Goal: Find specific page/section: Find specific page/section

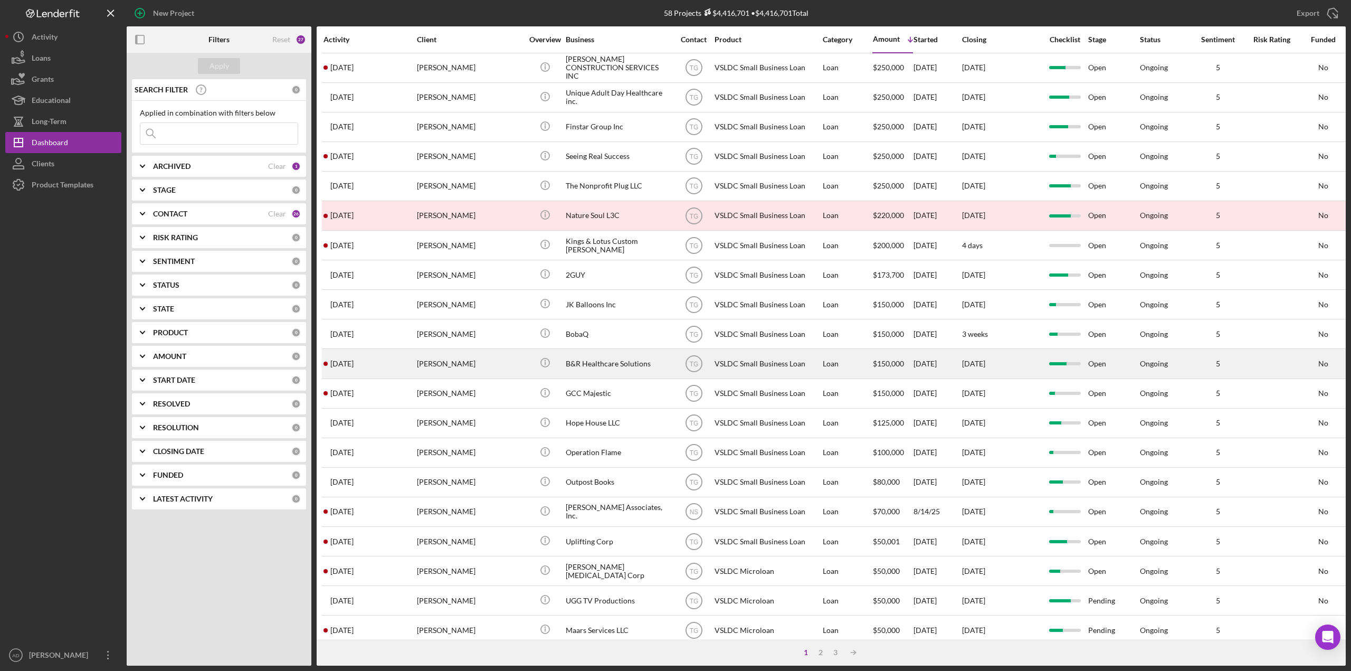
click at [667, 362] on div "B&R Healthcare Solutions" at bounding box center [619, 363] width 106 height 28
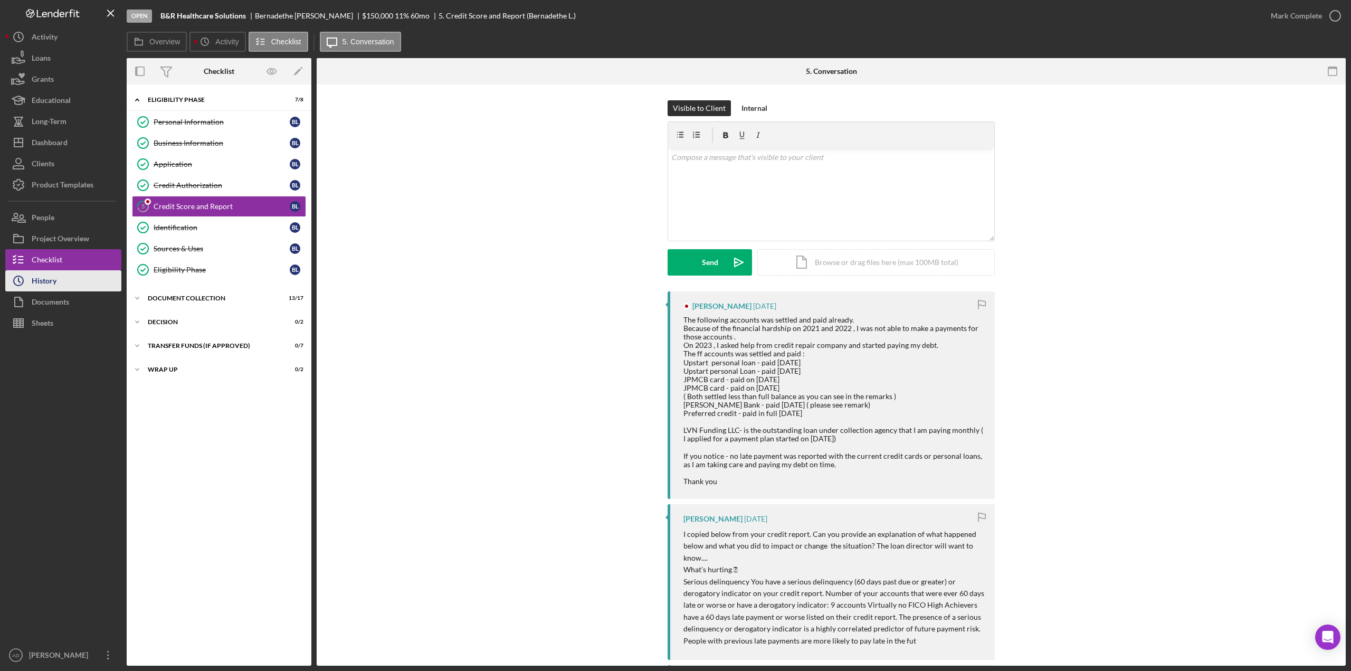
click at [58, 279] on button "Icon/History History" at bounding box center [63, 280] width 116 height 21
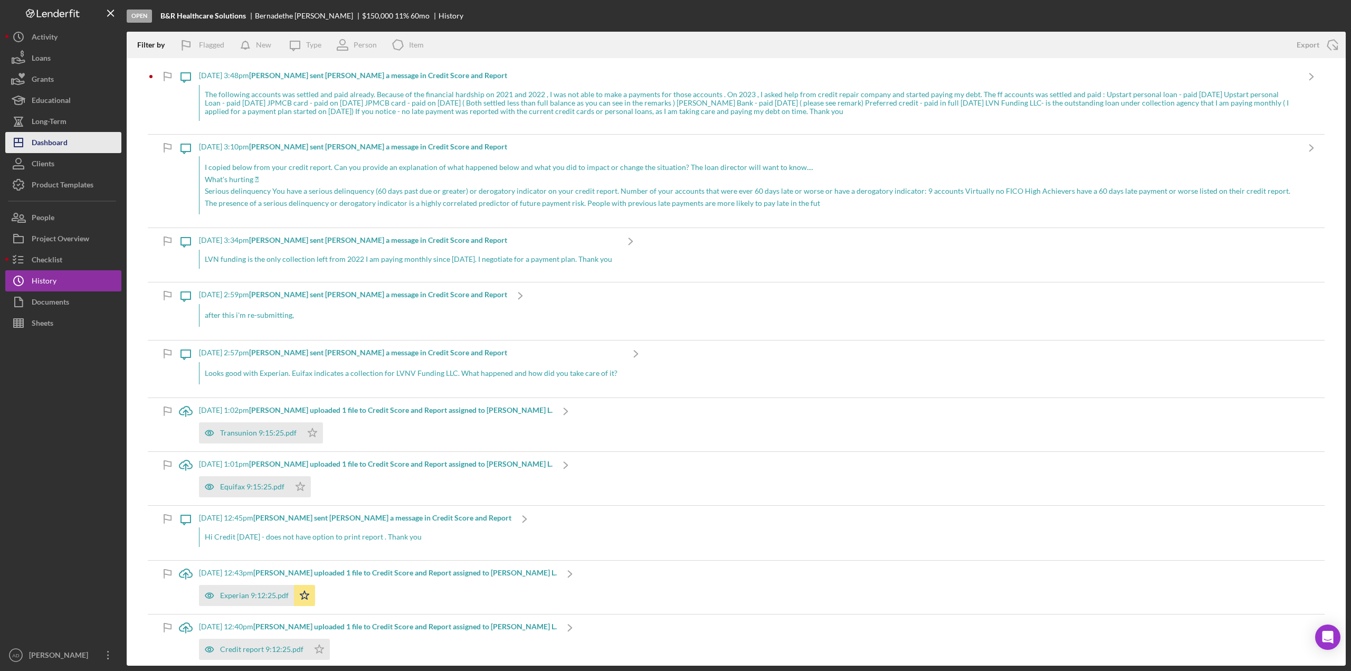
click at [53, 140] on div "Dashboard" at bounding box center [50, 144] width 36 height 24
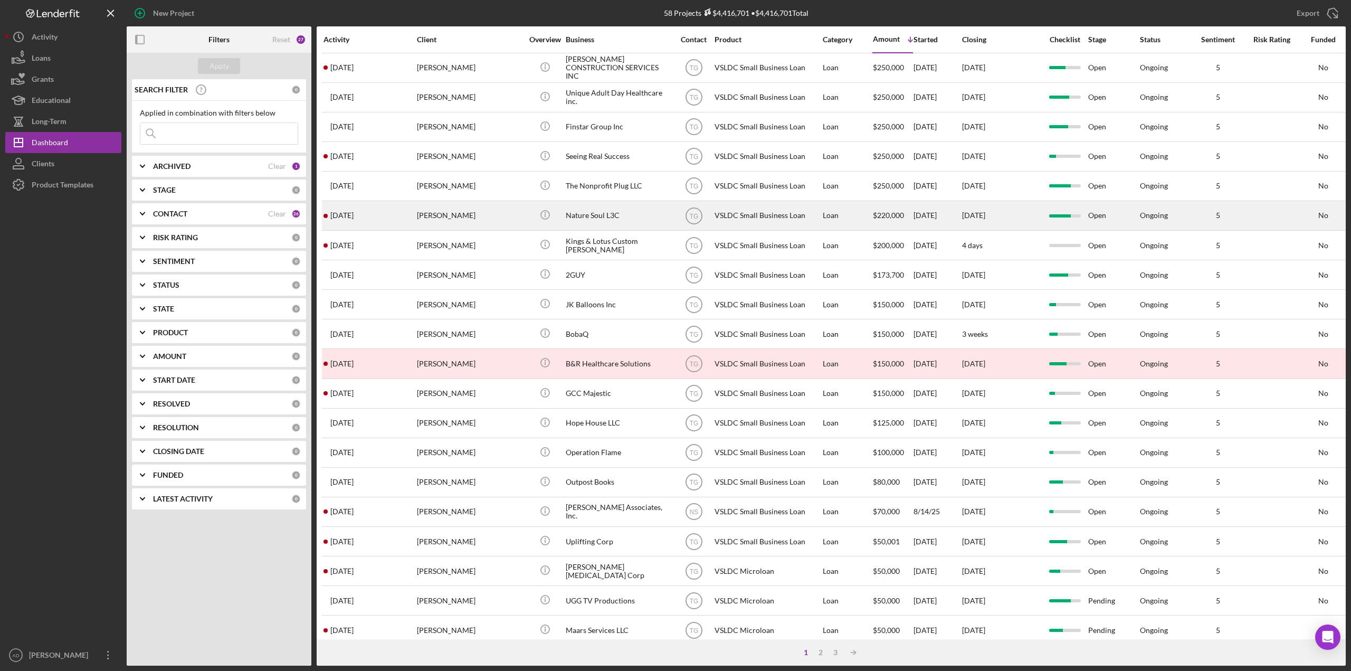
click at [651, 214] on div "Nature Soul L3C" at bounding box center [619, 216] width 106 height 28
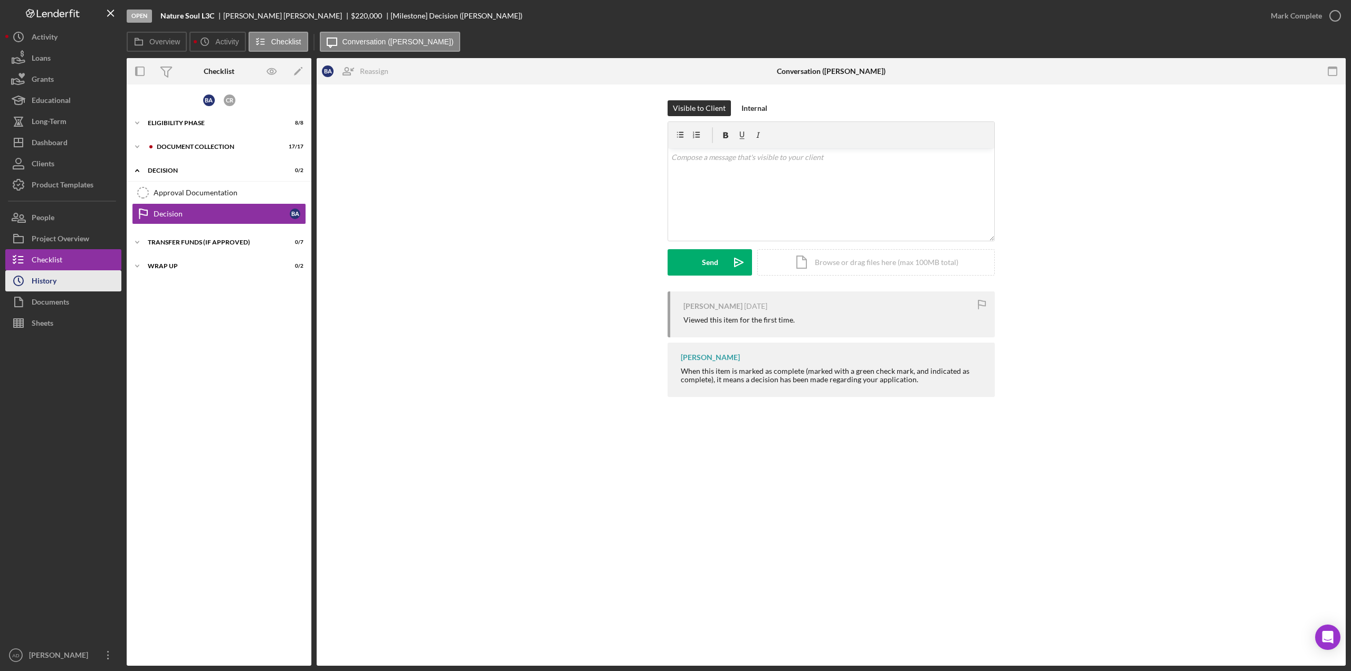
click at [47, 276] on div "History" at bounding box center [44, 282] width 25 height 24
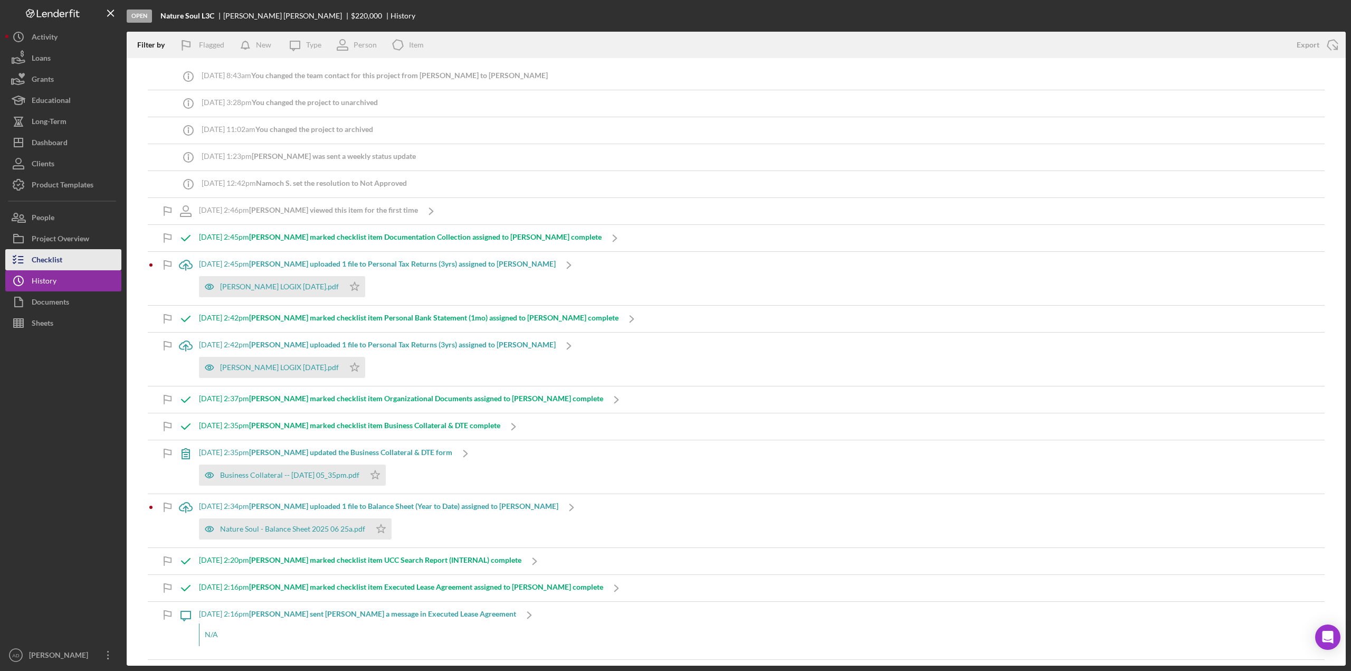
click at [53, 257] on div "Checklist" at bounding box center [47, 261] width 31 height 24
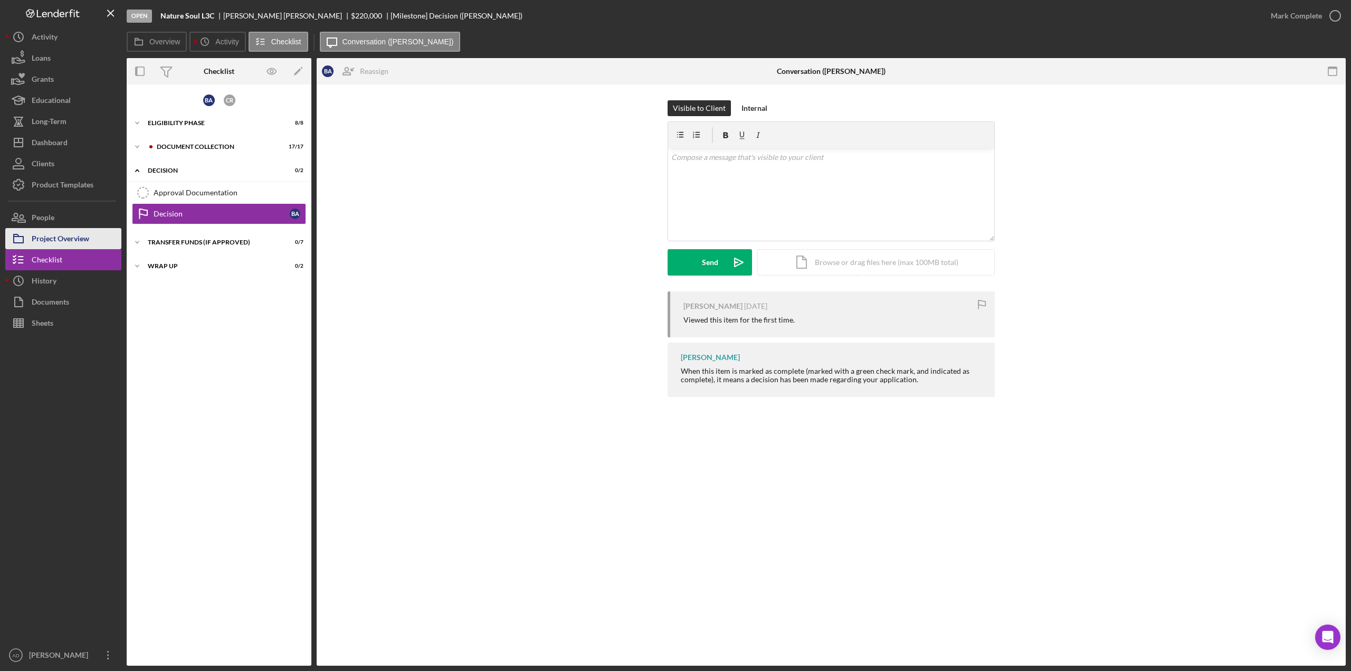
click at [87, 237] on div "Project Overview" at bounding box center [61, 240] width 58 height 24
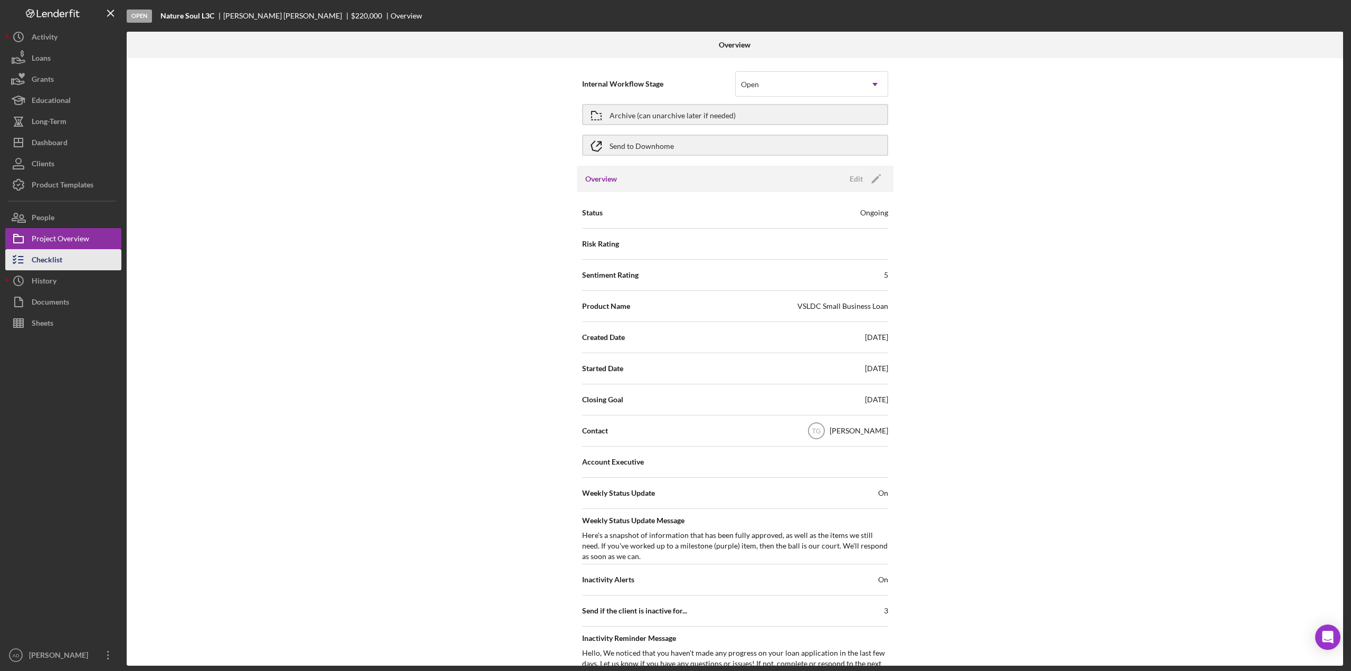
click at [61, 254] on div "Checklist" at bounding box center [47, 261] width 31 height 24
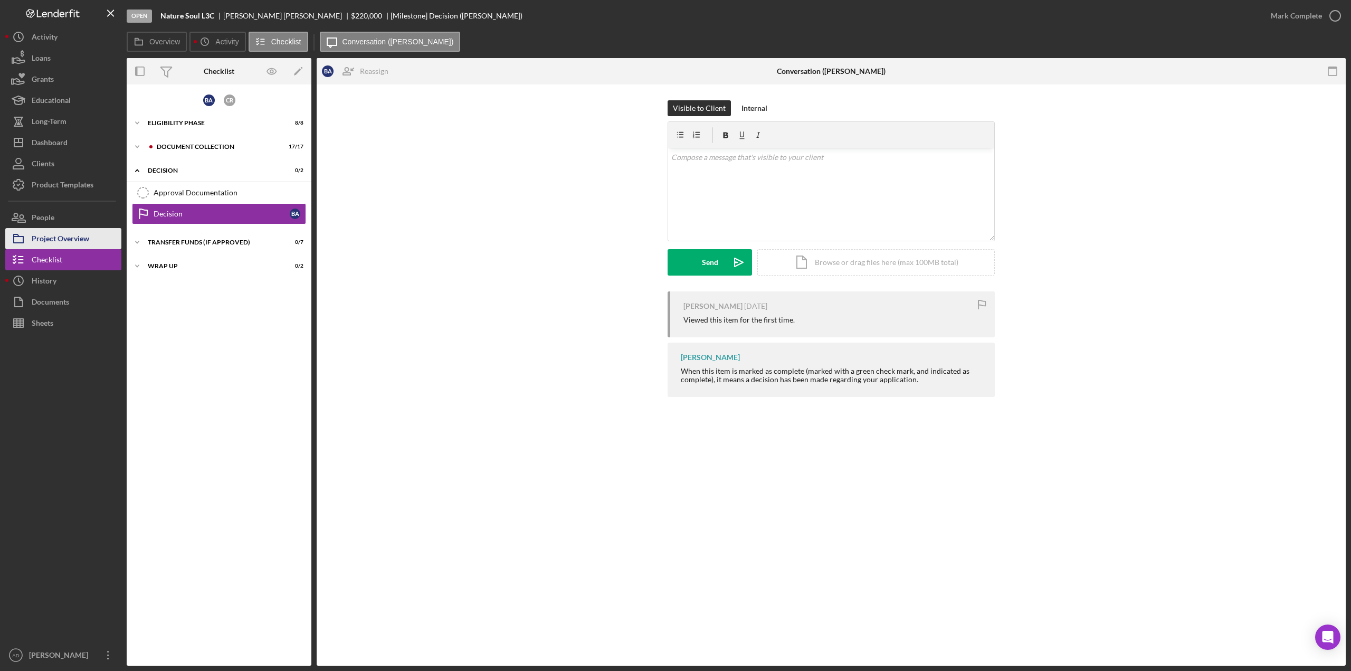
click at [67, 238] on div "Project Overview" at bounding box center [61, 240] width 58 height 24
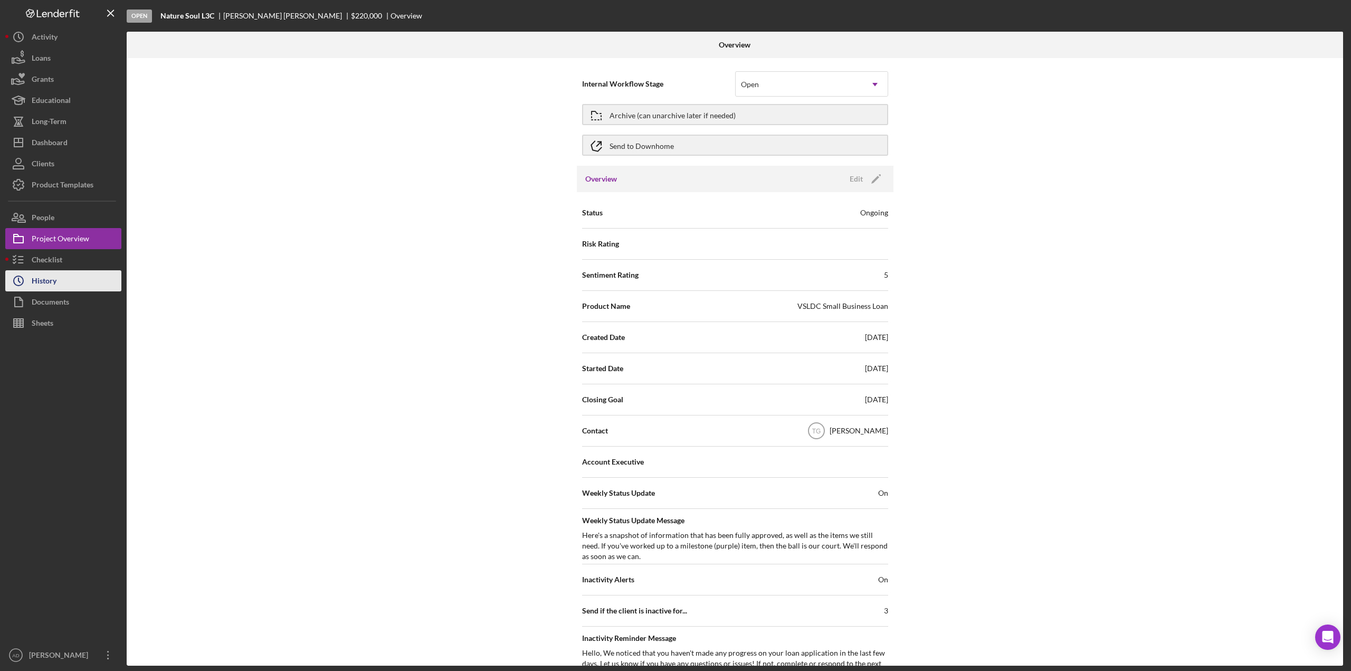
click at [61, 280] on button "Icon/History History" at bounding box center [63, 280] width 116 height 21
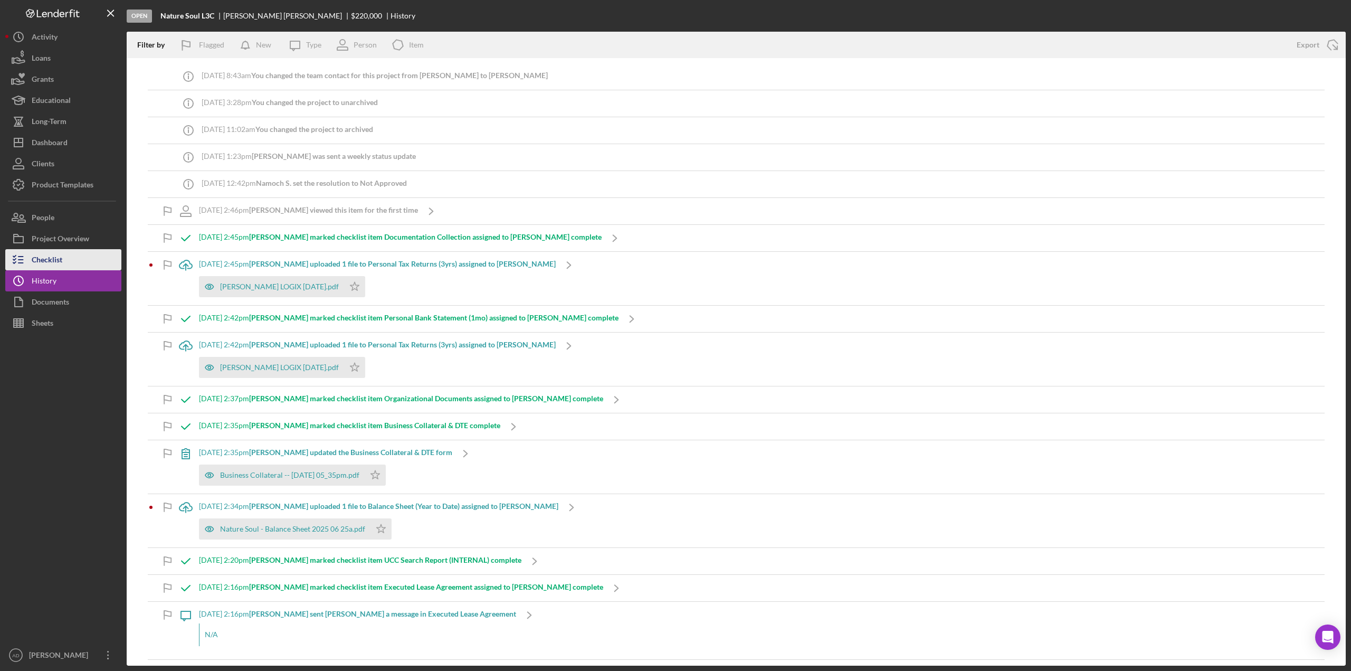
click at [51, 259] on div "Checklist" at bounding box center [47, 261] width 31 height 24
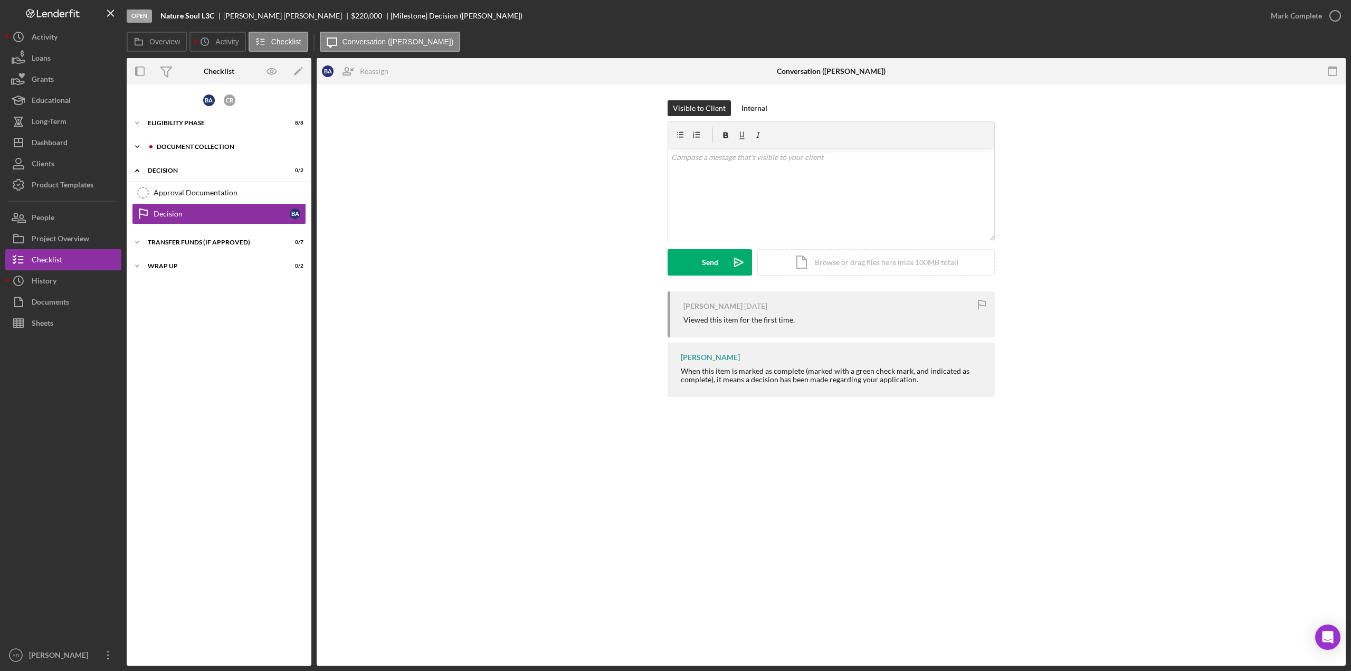
click at [135, 144] on icon "Icon/Expander" at bounding box center [137, 146] width 21 height 21
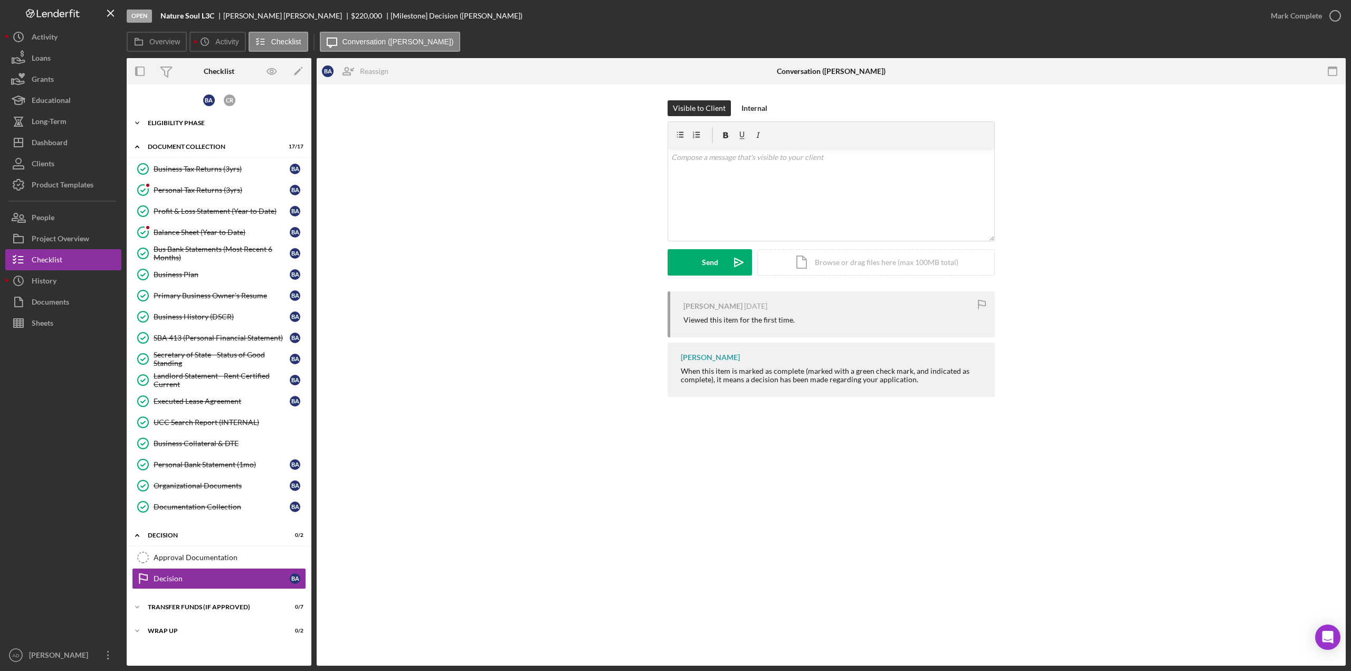
click at [137, 120] on icon "Icon/Expander" at bounding box center [137, 122] width 21 height 21
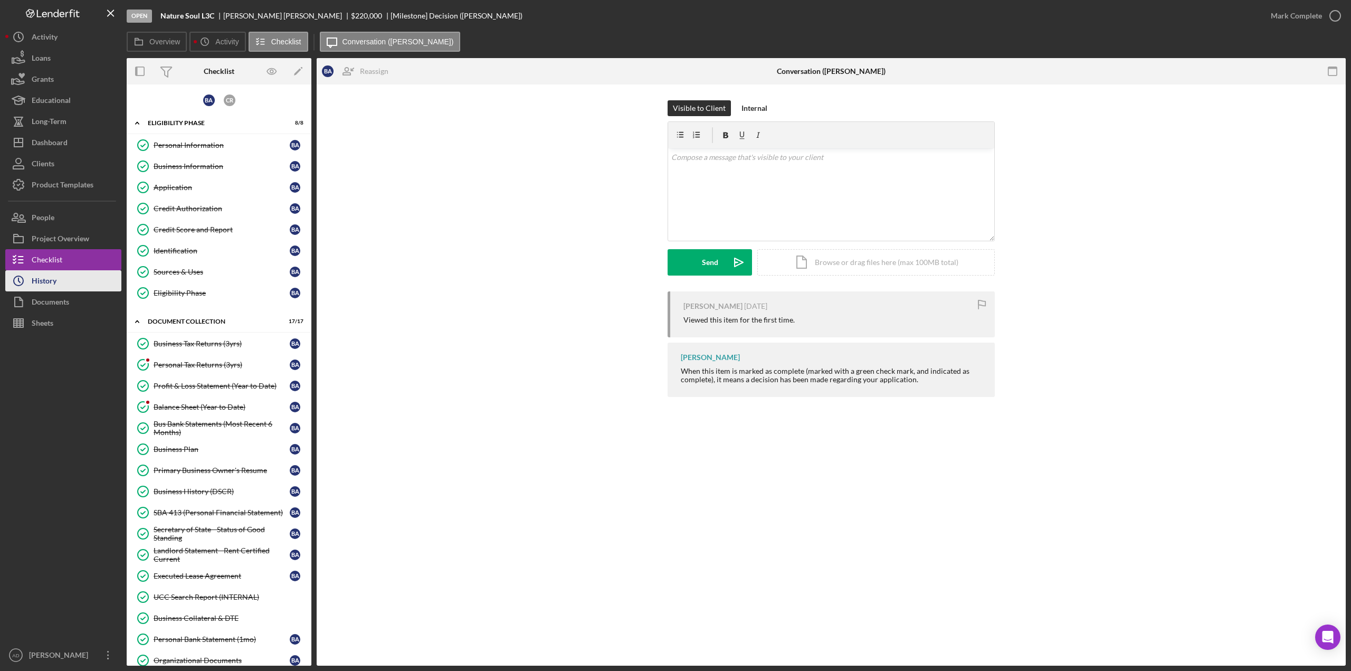
click at [63, 281] on button "Icon/History History" at bounding box center [63, 280] width 116 height 21
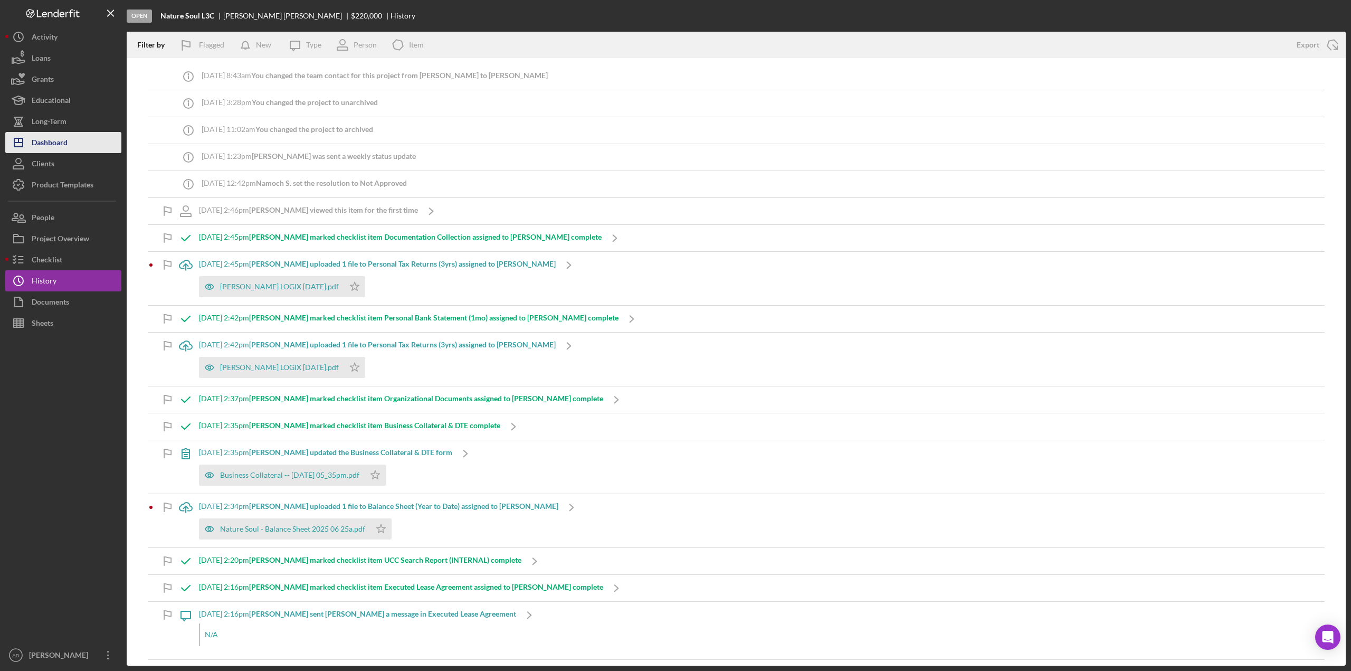
click at [76, 141] on button "Icon/Dashboard Dashboard" at bounding box center [63, 142] width 116 height 21
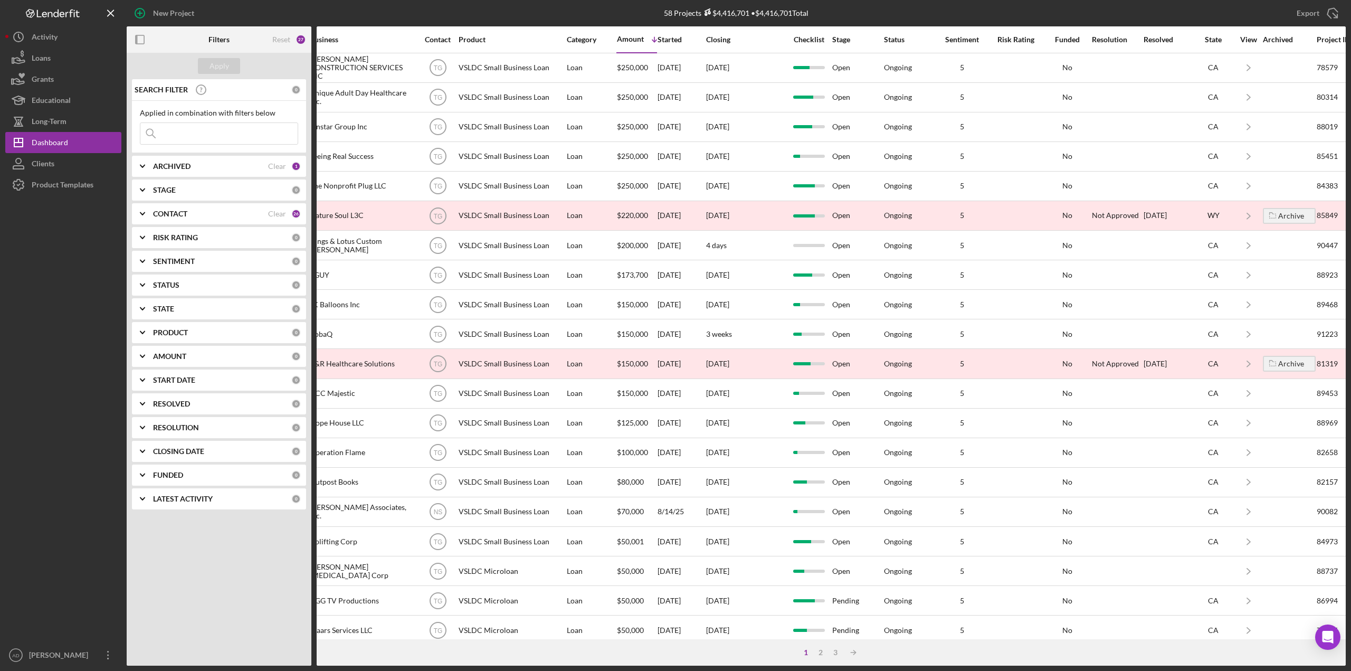
scroll to position [0, 284]
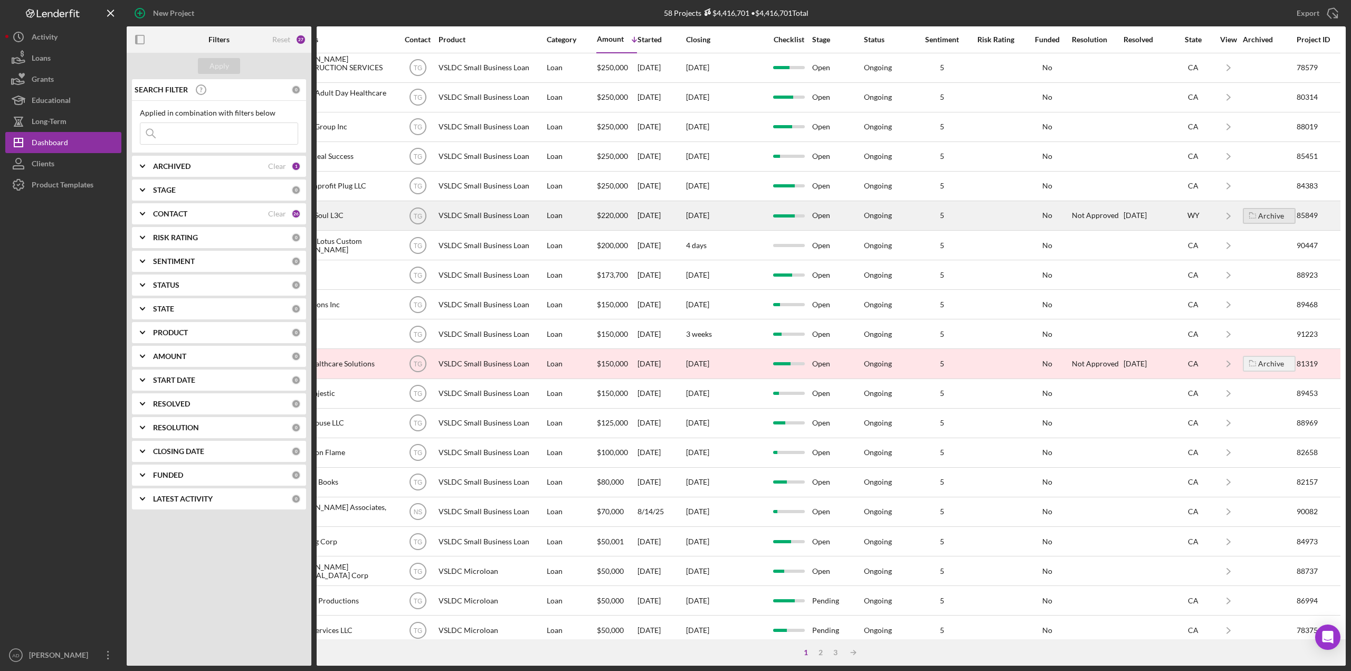
click at [1263, 214] on div "Archive" at bounding box center [1271, 216] width 26 height 16
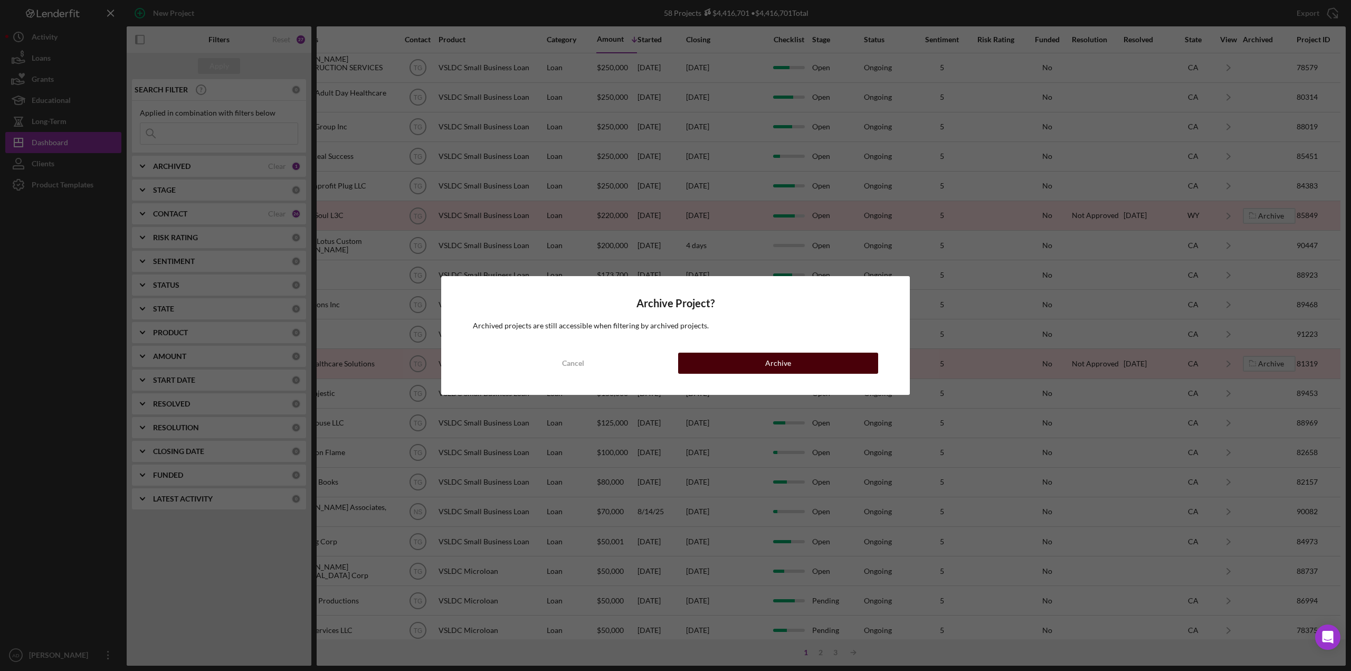
click at [783, 364] on div "Archive" at bounding box center [778, 362] width 26 height 21
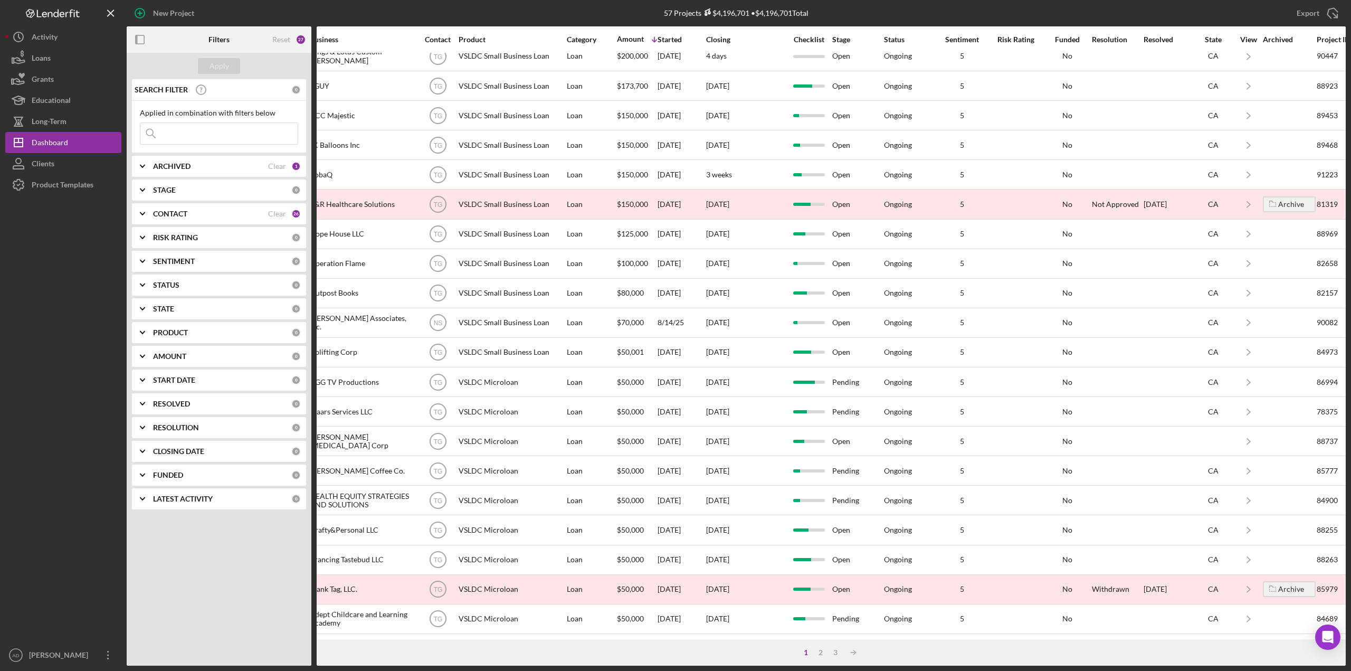
scroll to position [167, 284]
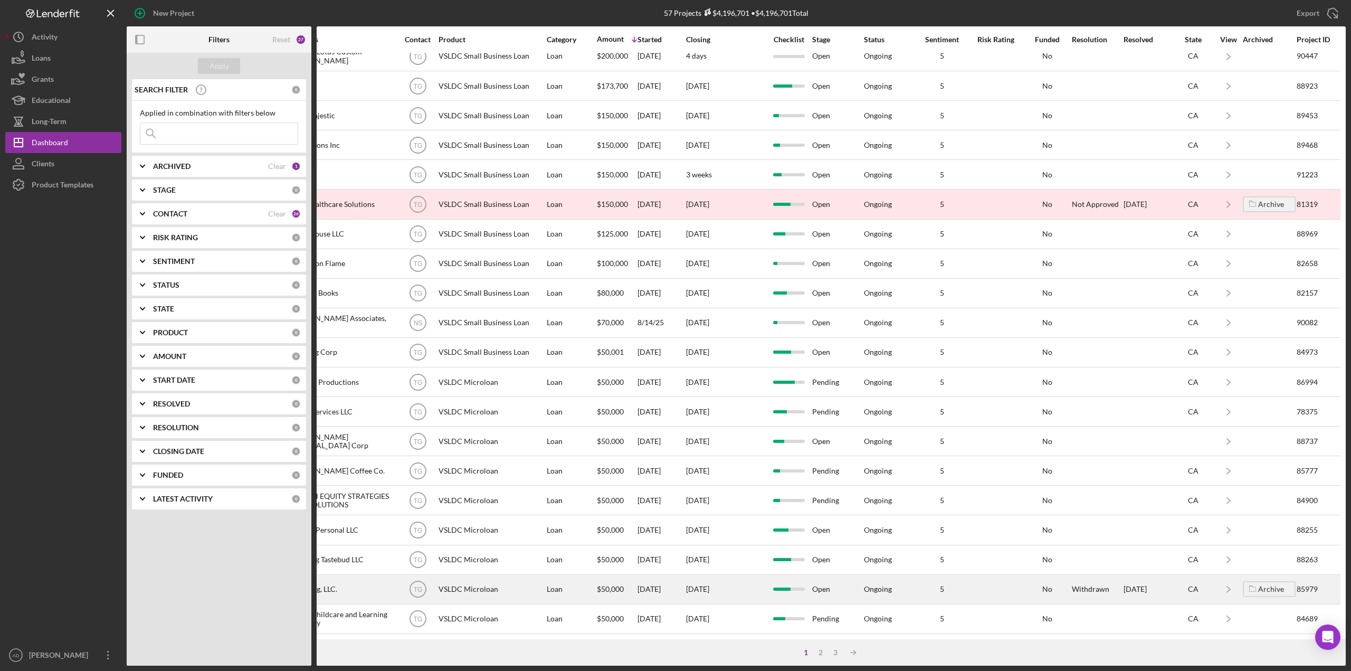
click at [738, 576] on div "[DATE]" at bounding box center [725, 589] width 79 height 28
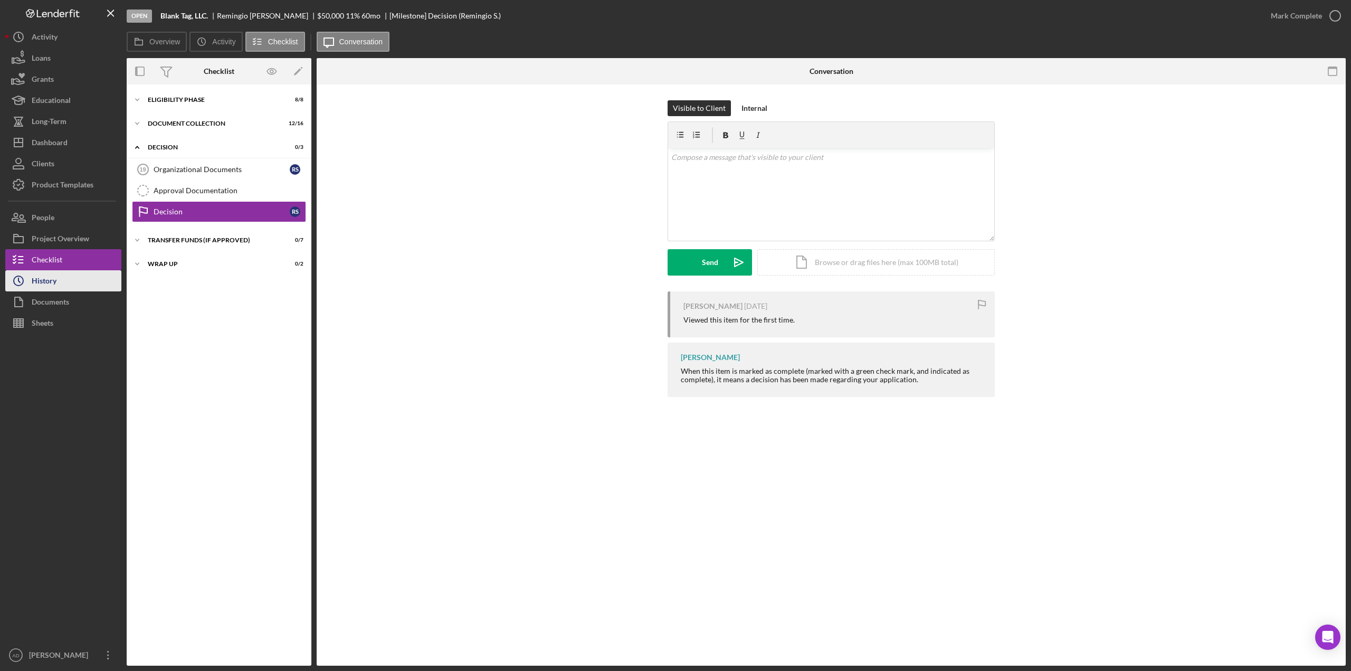
click at [56, 279] on div "History" at bounding box center [44, 282] width 25 height 24
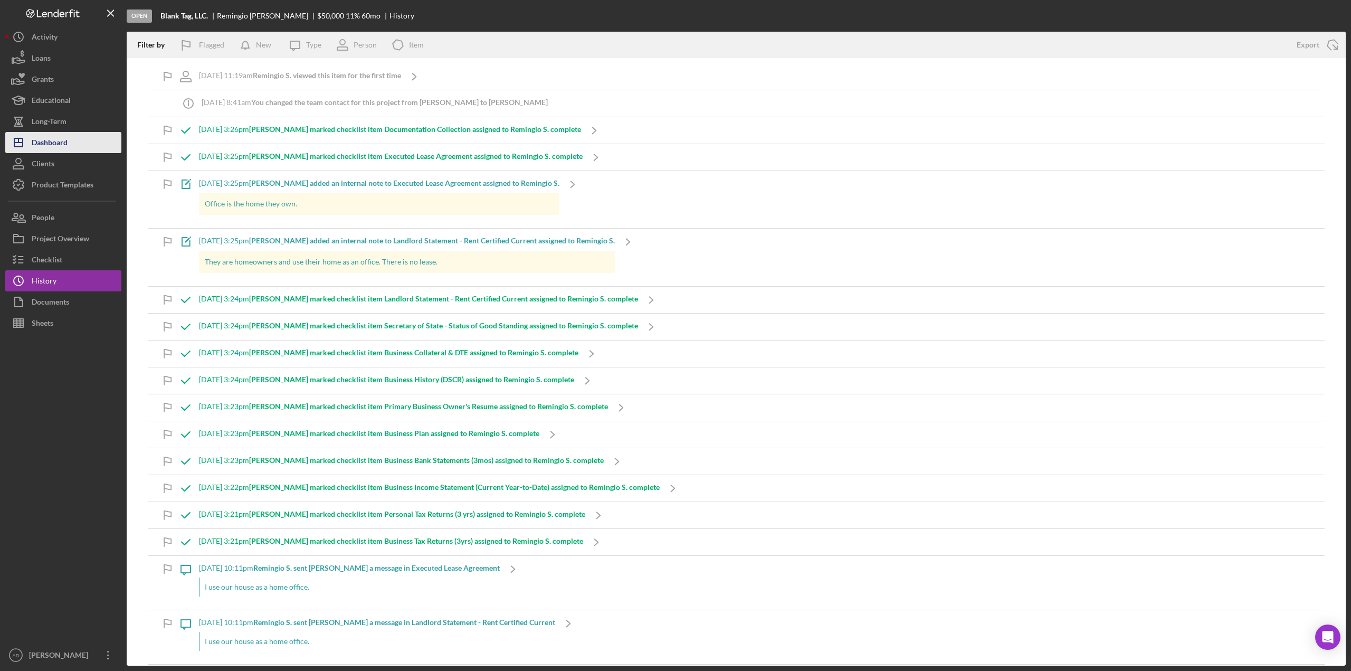
click at [55, 139] on div "Dashboard" at bounding box center [50, 144] width 36 height 24
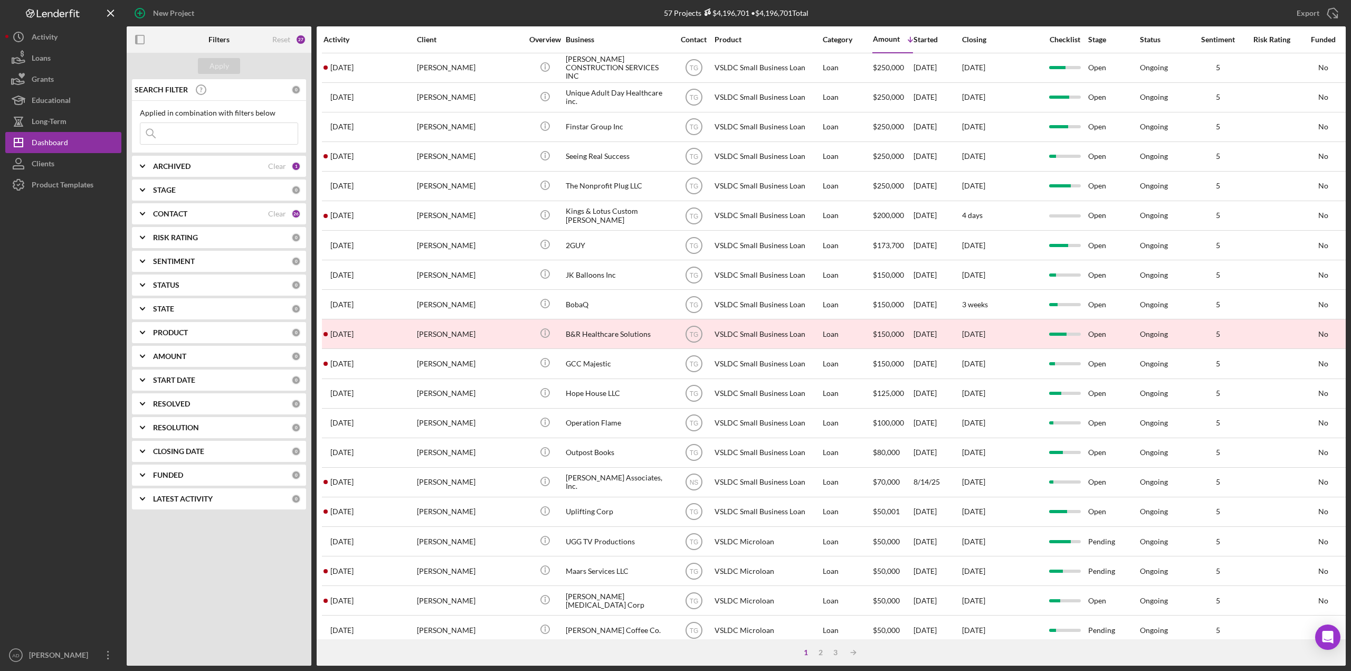
click at [192, 132] on input at bounding box center [218, 133] width 157 height 21
type input "remingio"
click at [178, 163] on b "ARCHIVED" at bounding box center [171, 166] width 37 height 8
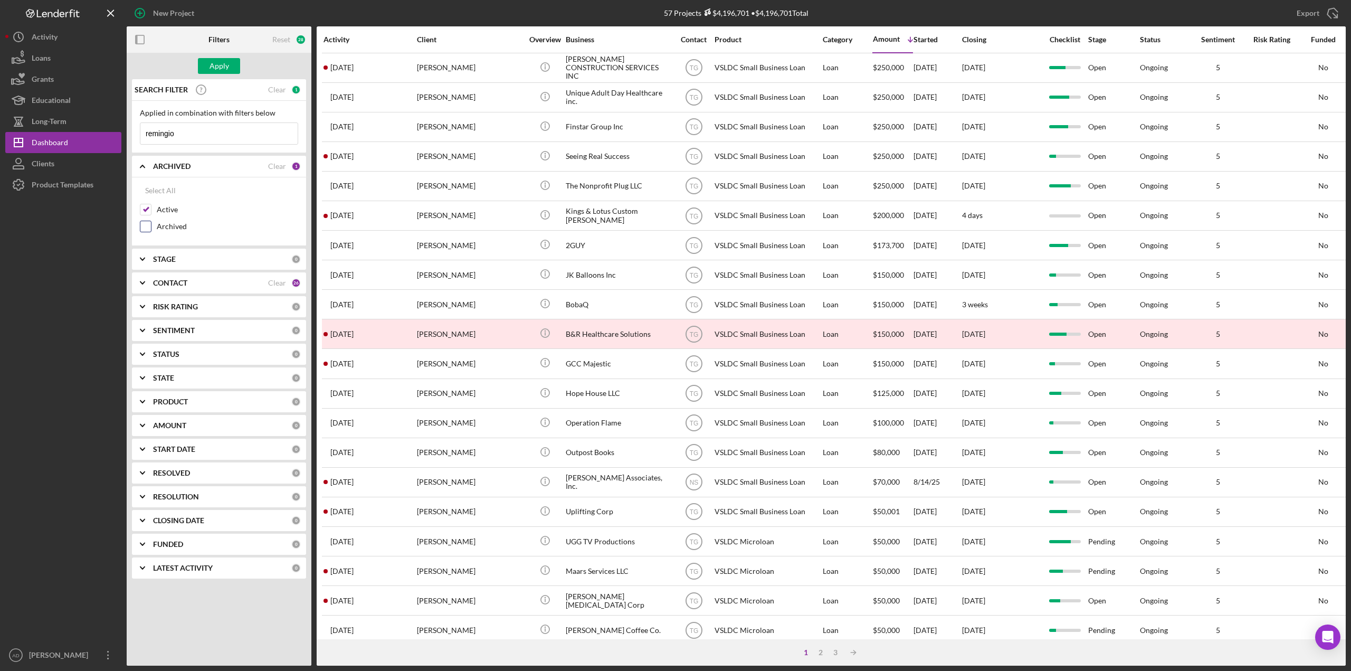
click at [148, 229] on input "Archived" at bounding box center [145, 226] width 11 height 11
checkbox input "true"
click at [225, 65] on div "Apply" at bounding box center [219, 66] width 20 height 16
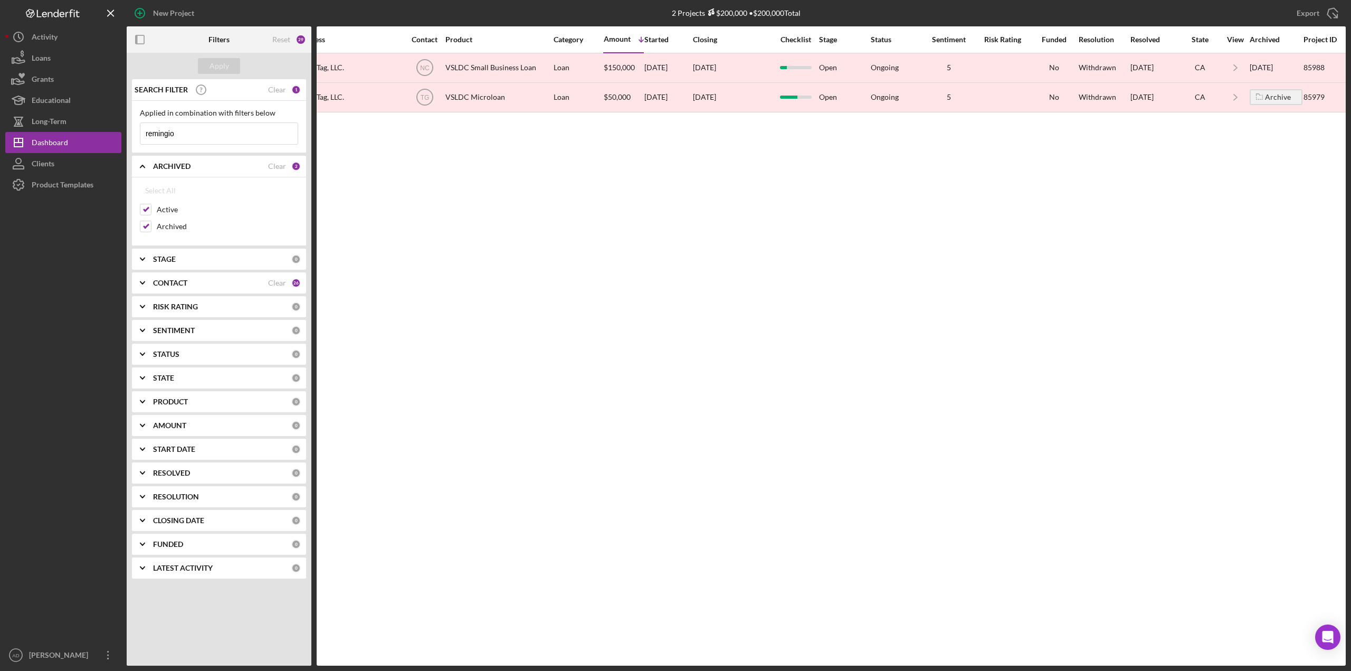
scroll to position [0, 276]
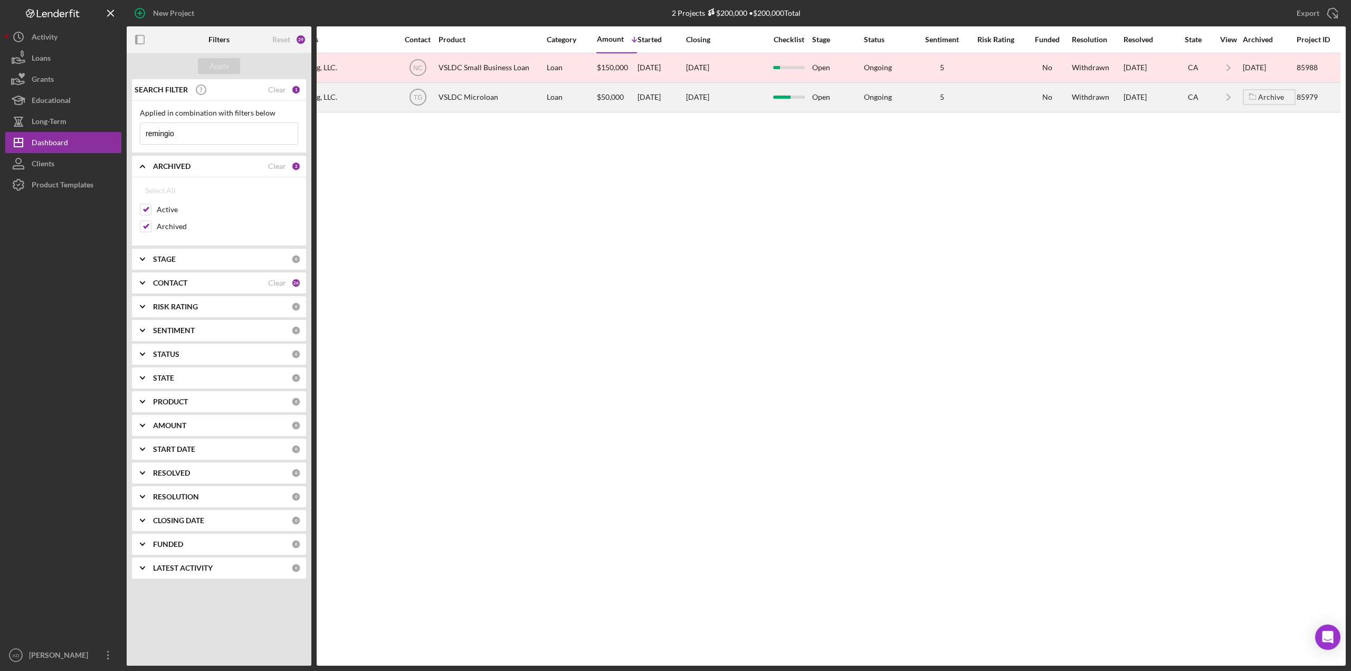
click at [518, 95] on div "VSLDC Microloan" at bounding box center [491, 97] width 106 height 28
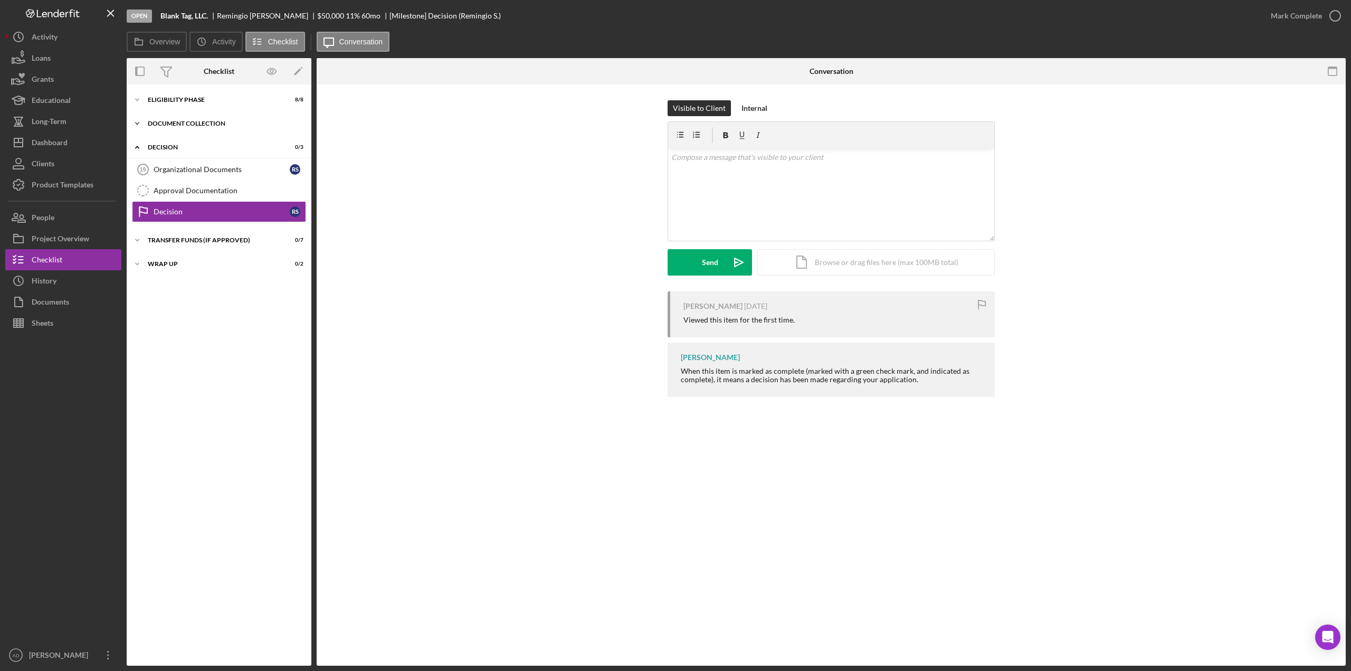
click at [136, 123] on polyline at bounding box center [137, 123] width 3 height 2
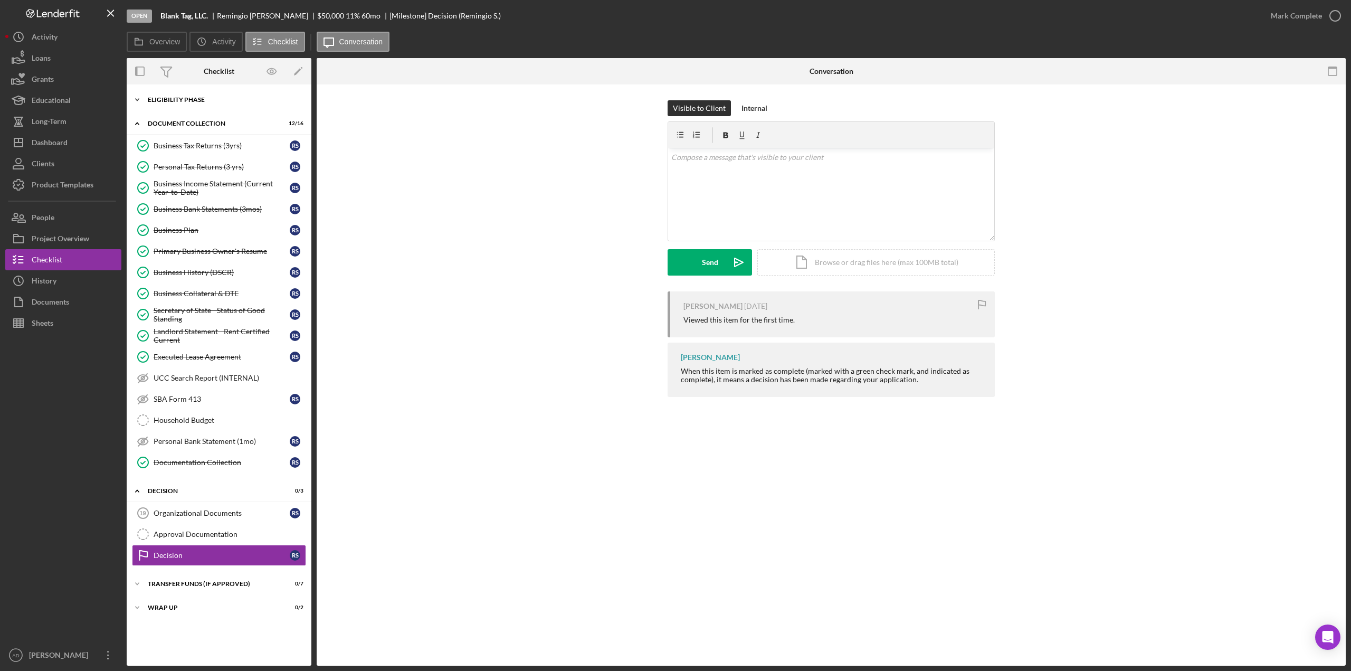
click at [137, 99] on icon "Icon/Expander" at bounding box center [137, 99] width 21 height 21
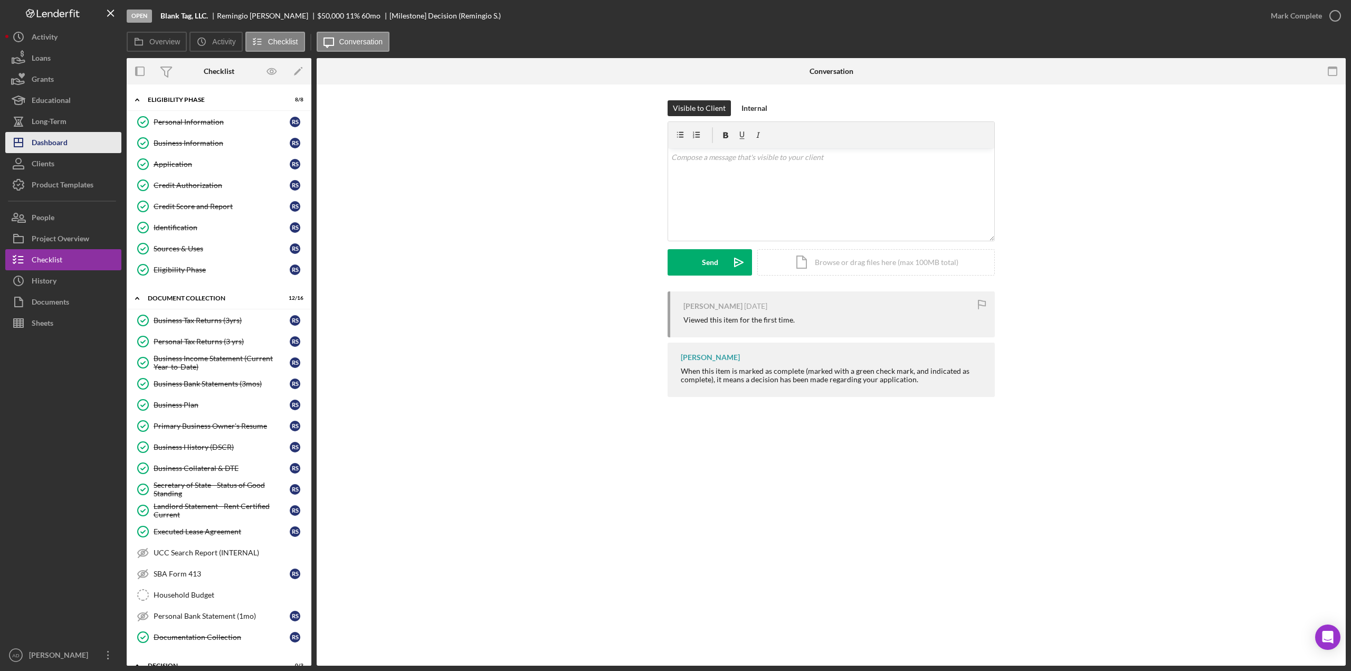
click at [47, 145] on div "Dashboard" at bounding box center [50, 144] width 36 height 24
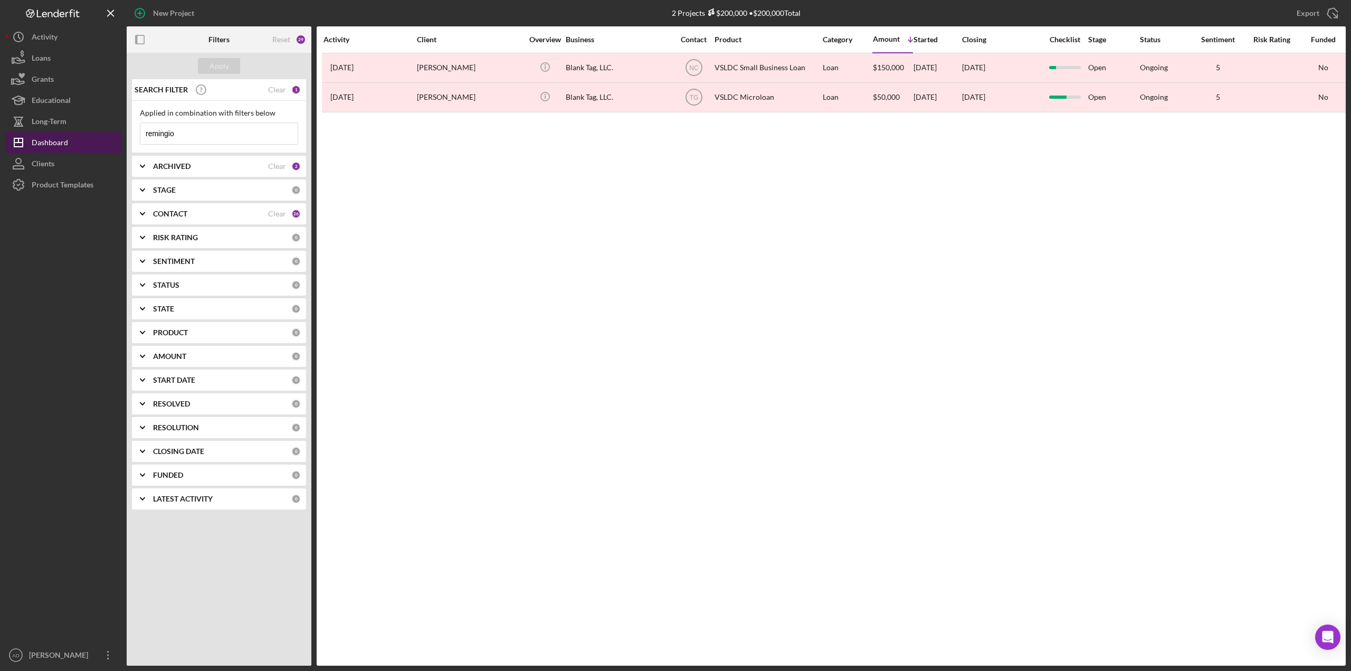
drag, startPoint x: 188, startPoint y: 133, endPoint x: 118, endPoint y: 133, distance: 69.6
click at [123, 135] on div "New Project 2 Projects $200,000 • $200,000 Total remingio Export Icon/Export Fi…" at bounding box center [675, 332] width 1340 height 665
click at [168, 166] on b "ARCHIVED" at bounding box center [171, 166] width 37 height 8
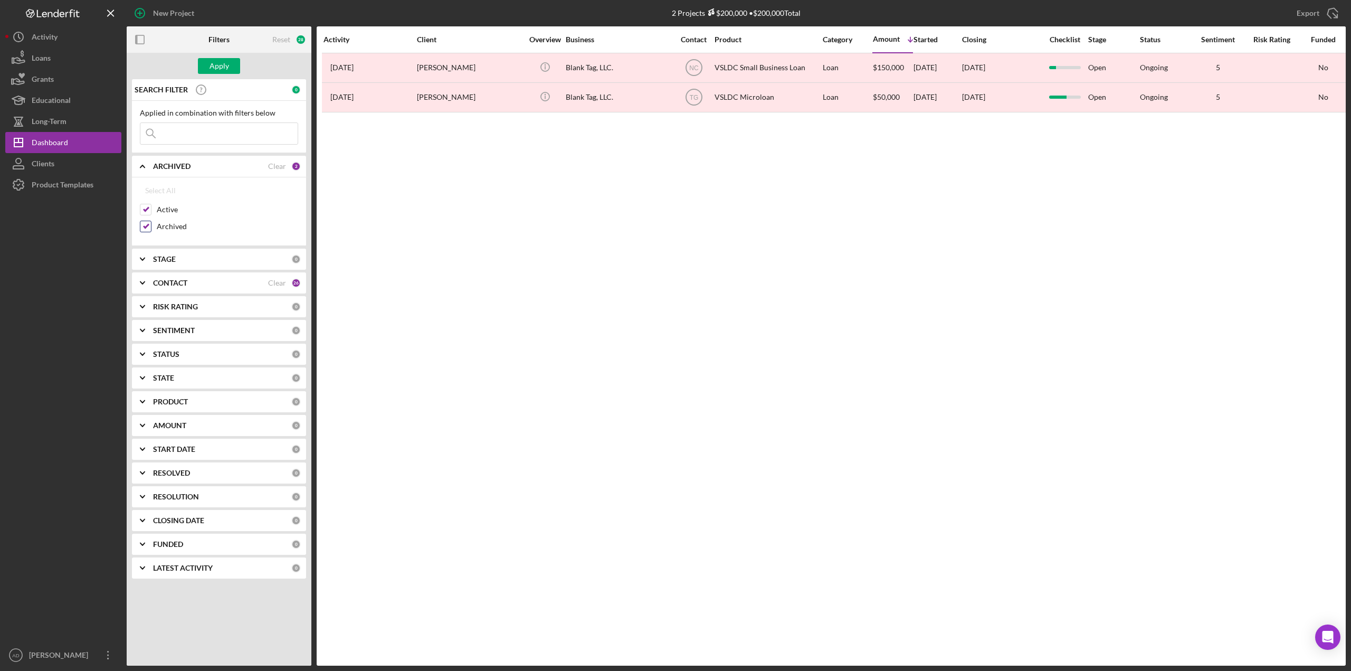
click at [147, 228] on input "Archived" at bounding box center [145, 226] width 11 height 11
checkbox input "false"
click at [219, 59] on div "Apply" at bounding box center [219, 66] width 20 height 16
